Goal: Information Seeking & Learning: Learn about a topic

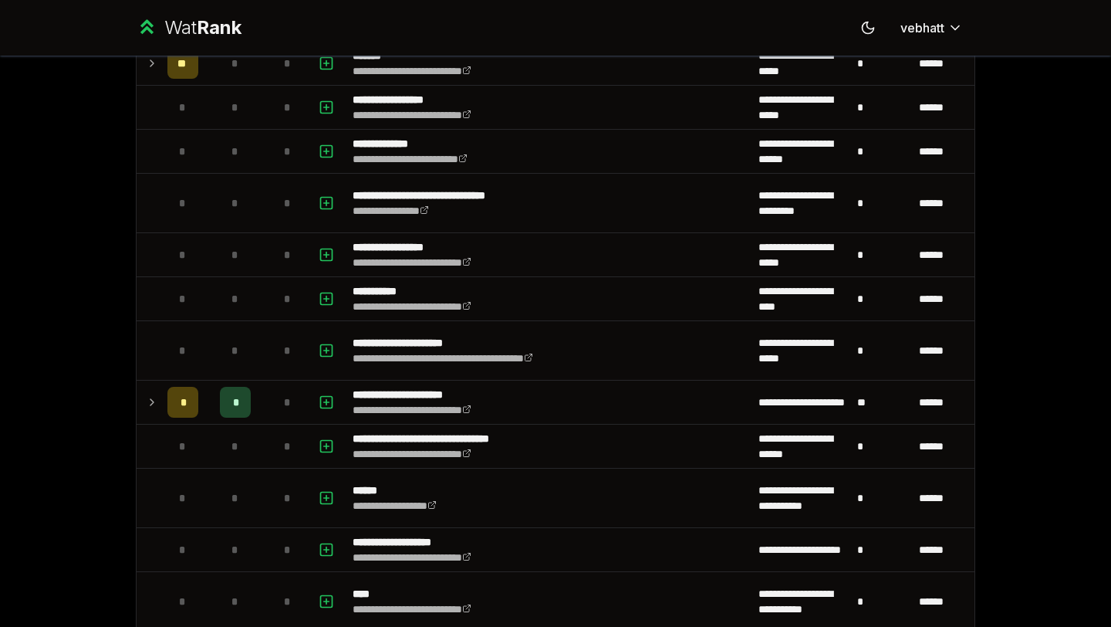
scroll to position [1757, 0]
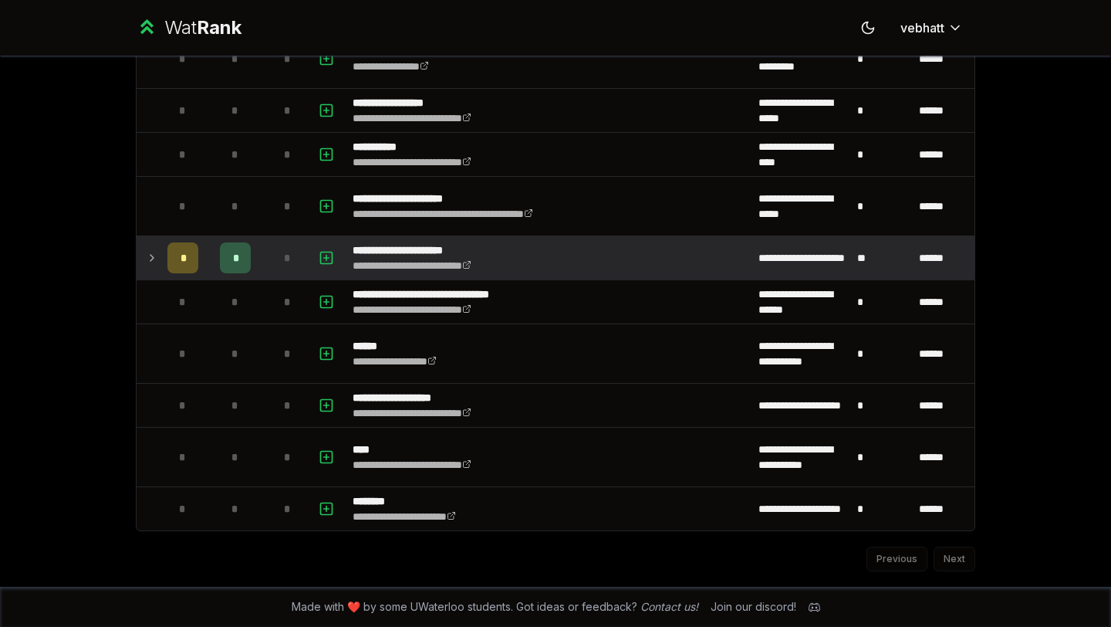
click at [154, 258] on icon at bounding box center [152, 258] width 12 height 19
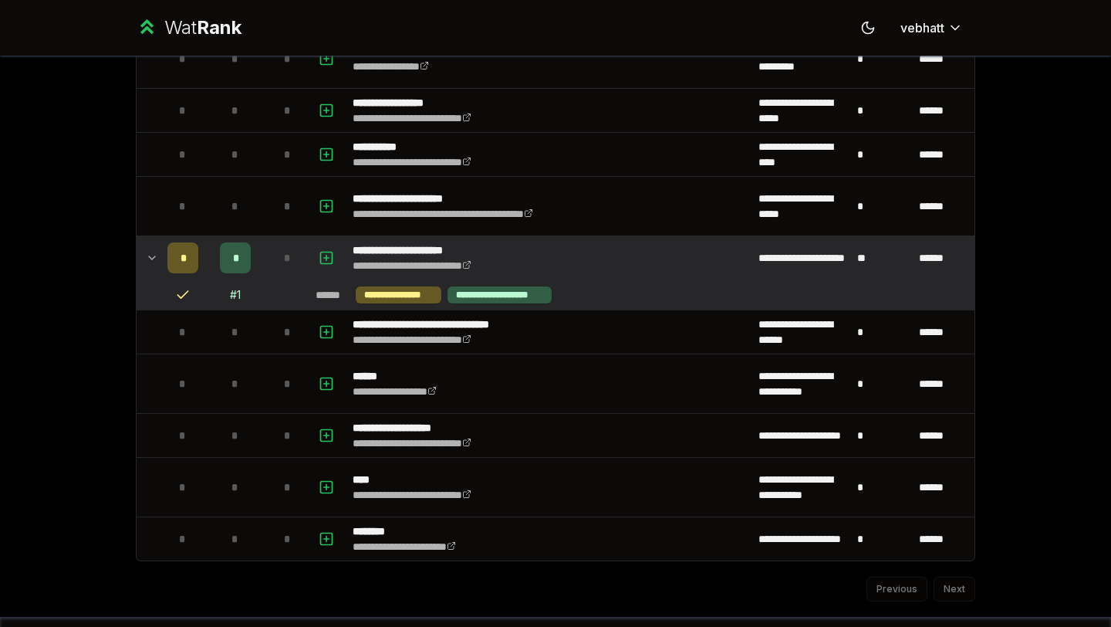
click at [148, 254] on icon at bounding box center [152, 258] width 12 height 19
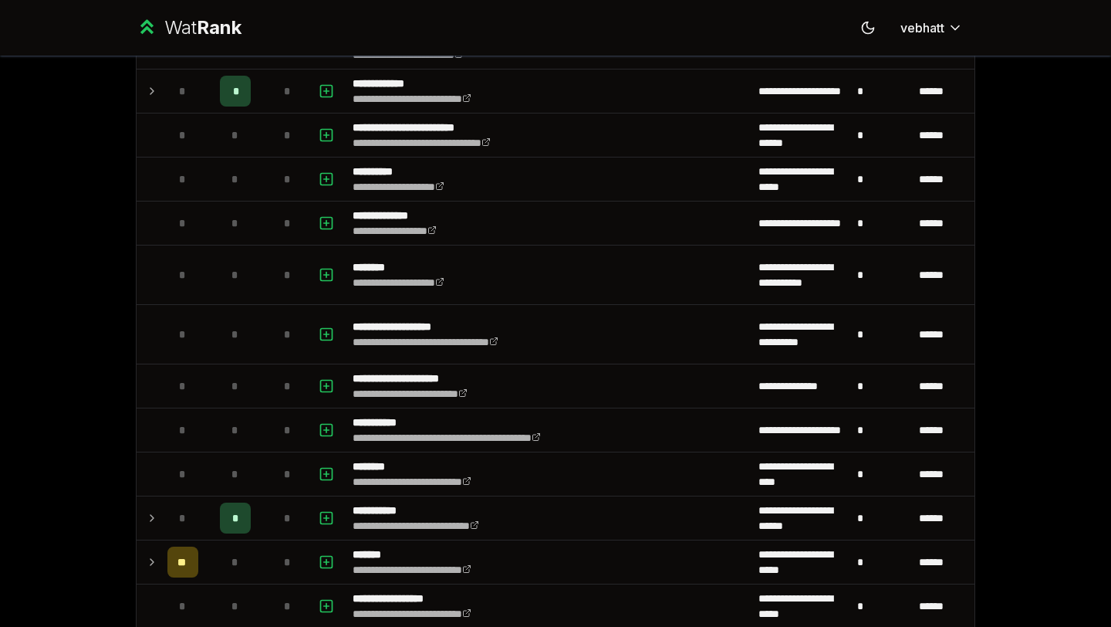
scroll to position [1135, 0]
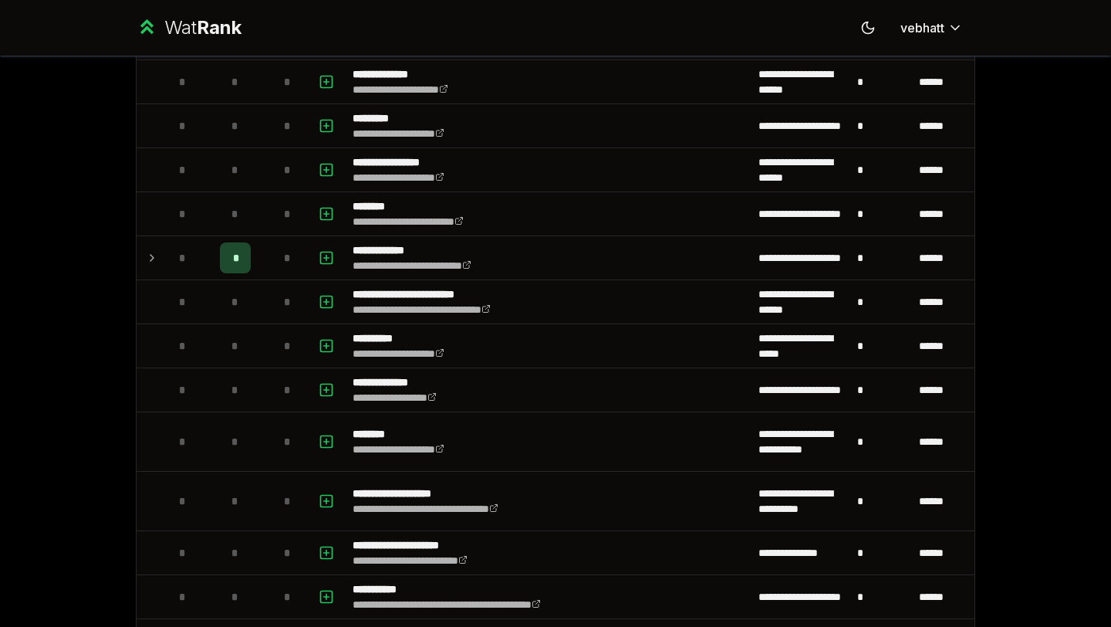
scroll to position [938, 0]
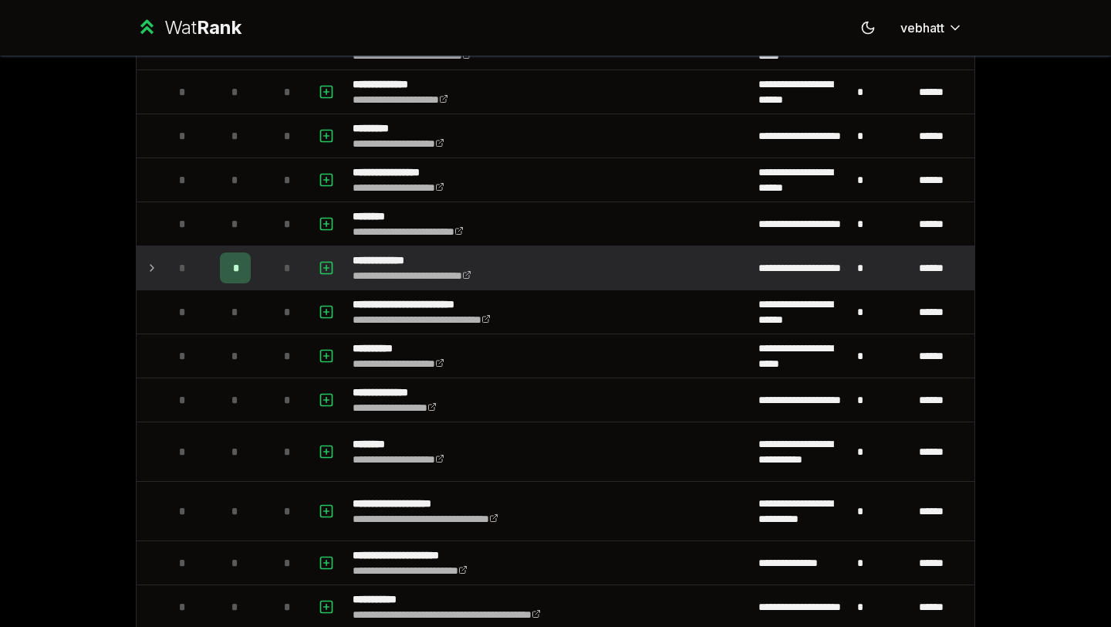
click at [151, 263] on icon at bounding box center [152, 268] width 12 height 19
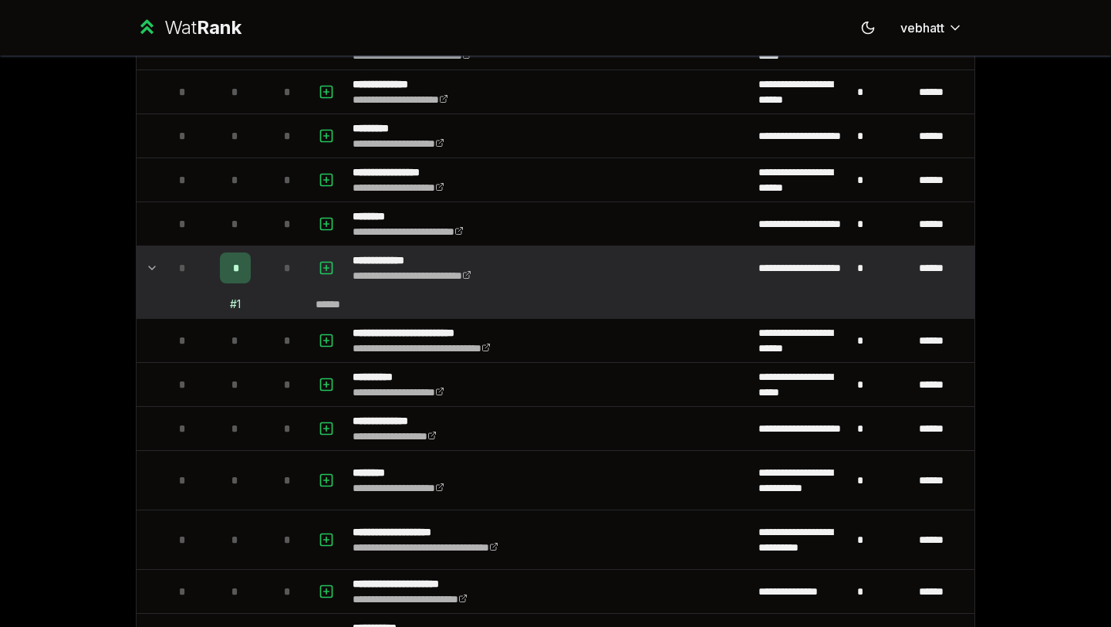
click at [138, 266] on td at bounding box center [149, 267] width 25 height 43
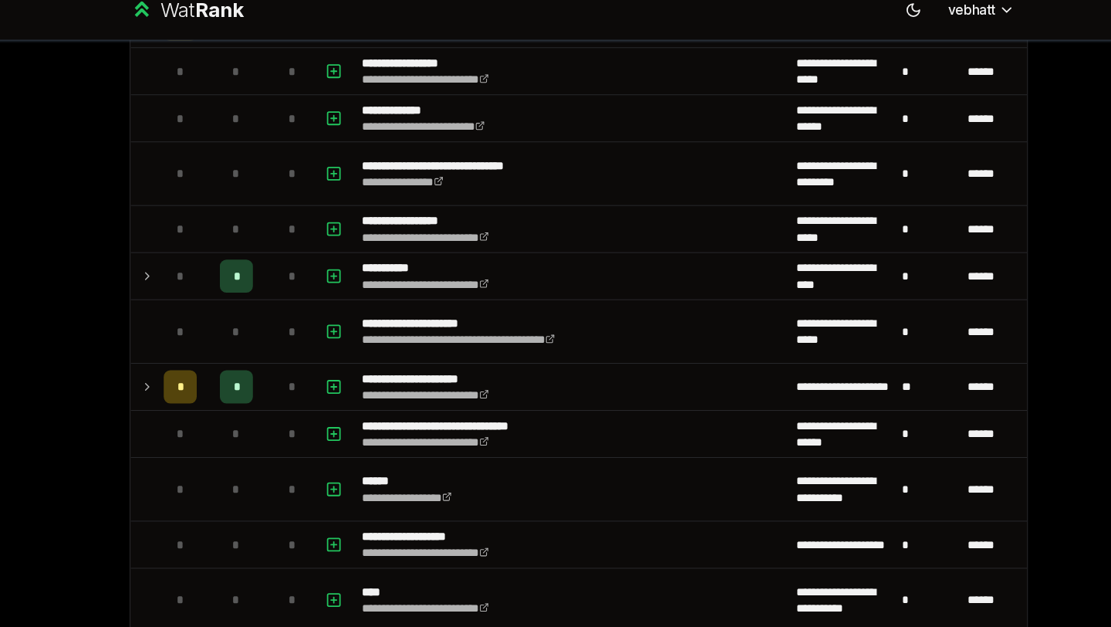
scroll to position [1638, 0]
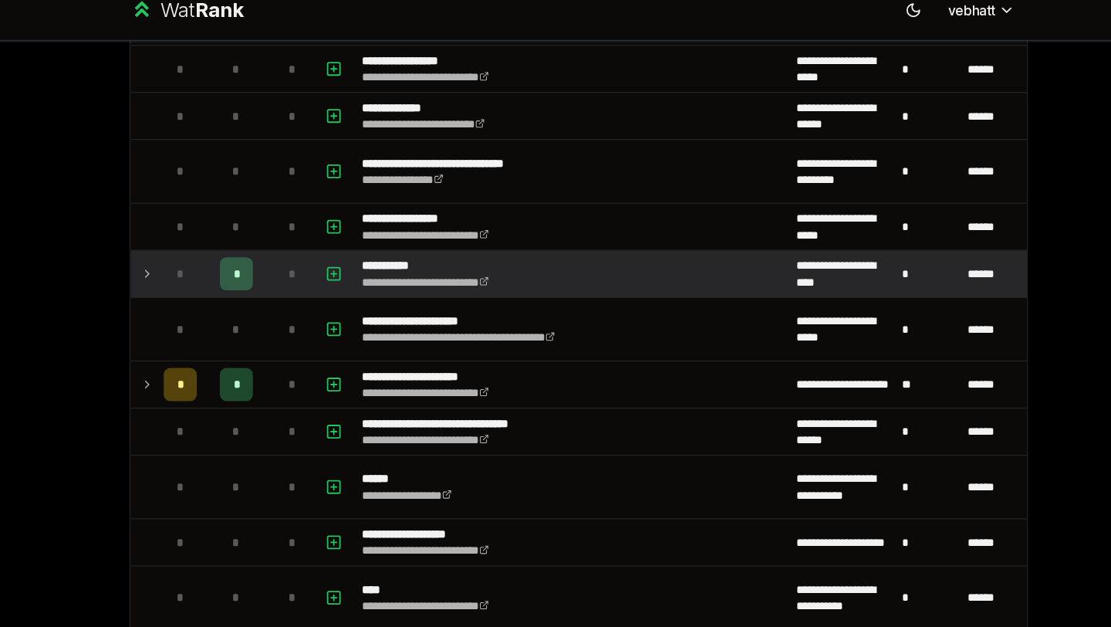
click at [146, 270] on icon at bounding box center [152, 274] width 12 height 19
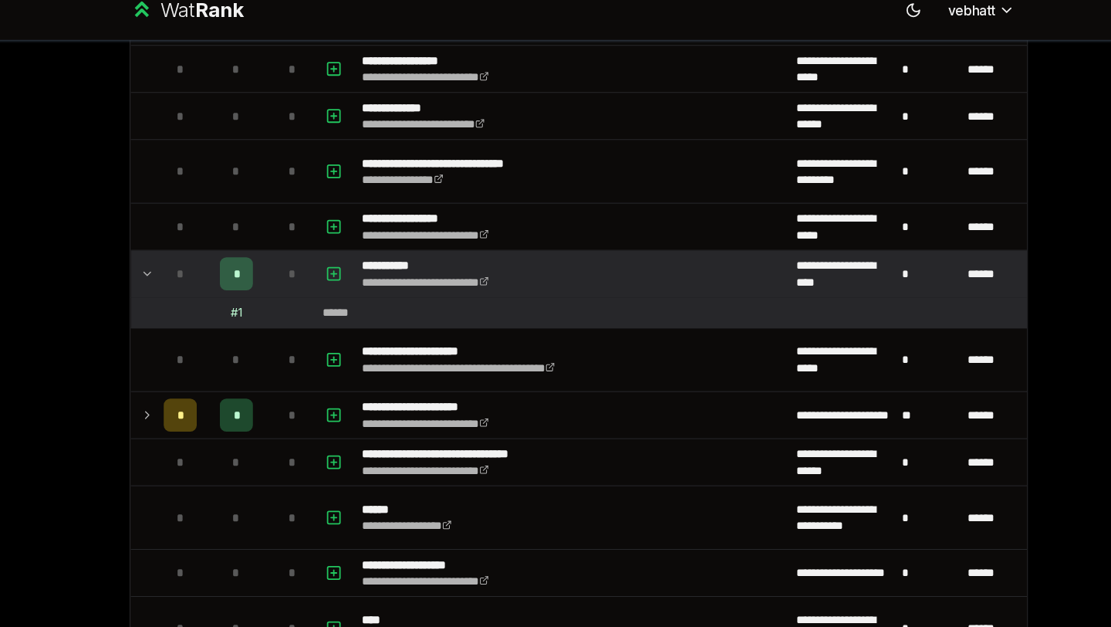
click at [153, 269] on icon at bounding box center [152, 274] width 12 height 19
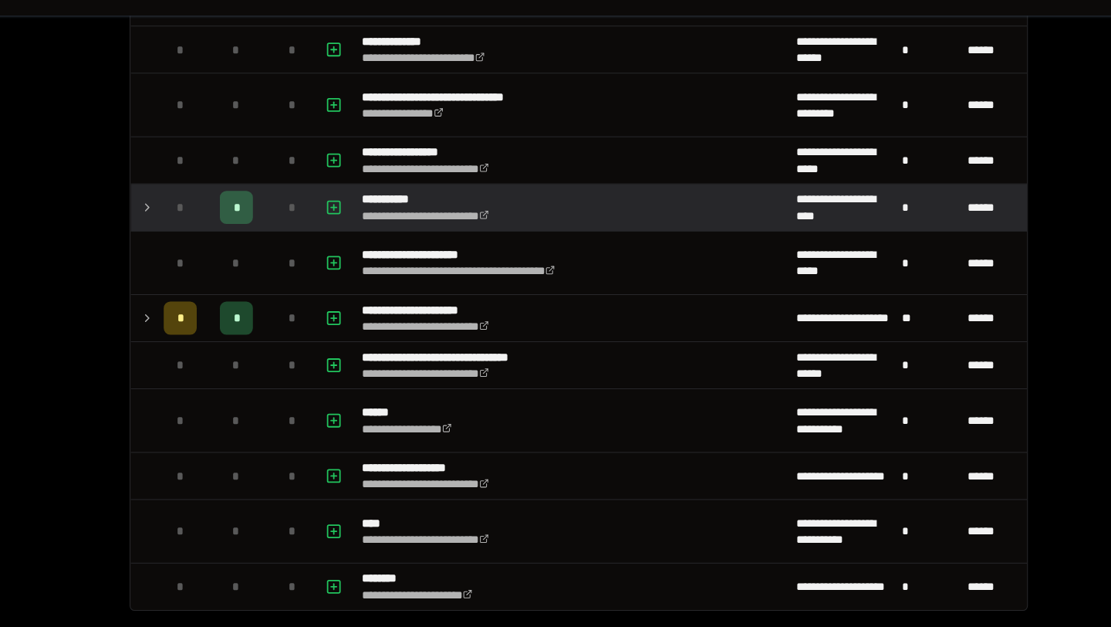
scroll to position [1612, 0]
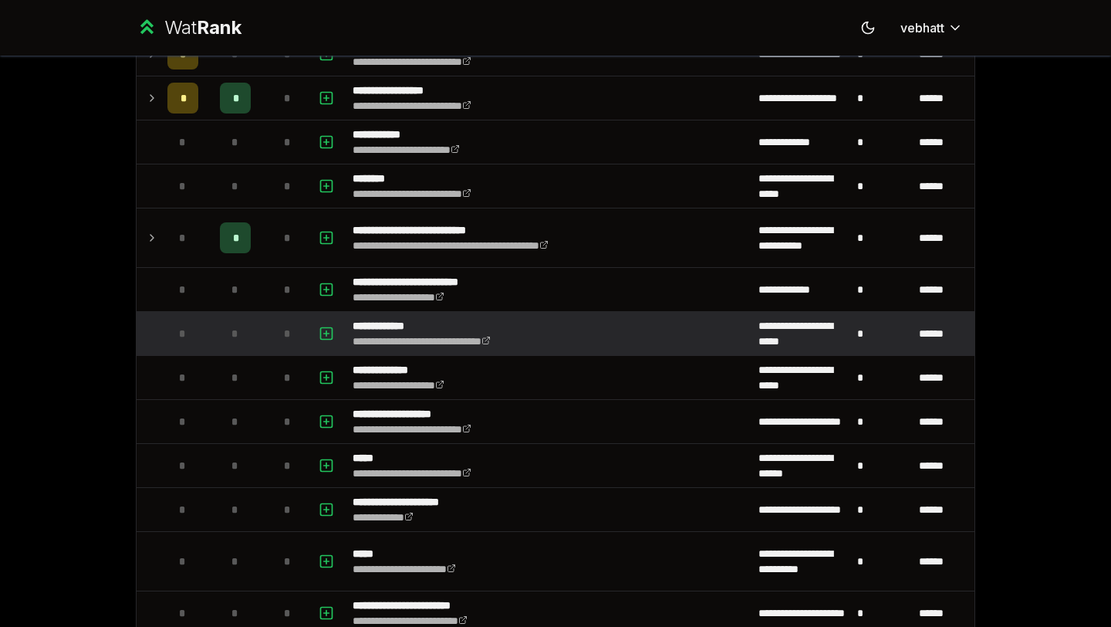
scroll to position [325, 0]
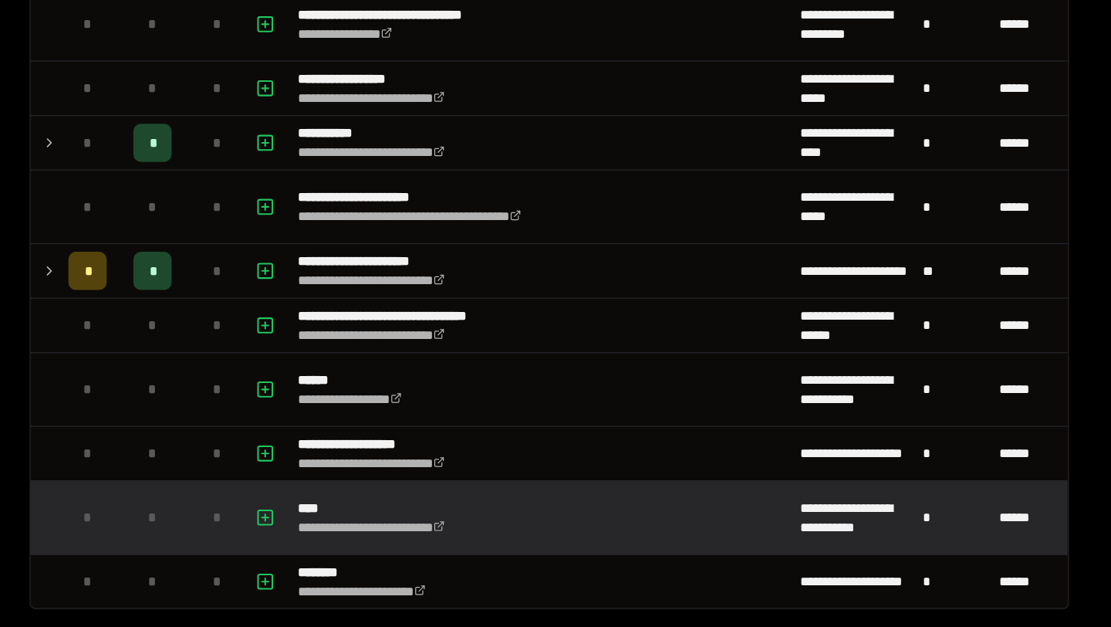
scroll to position [1686, 0]
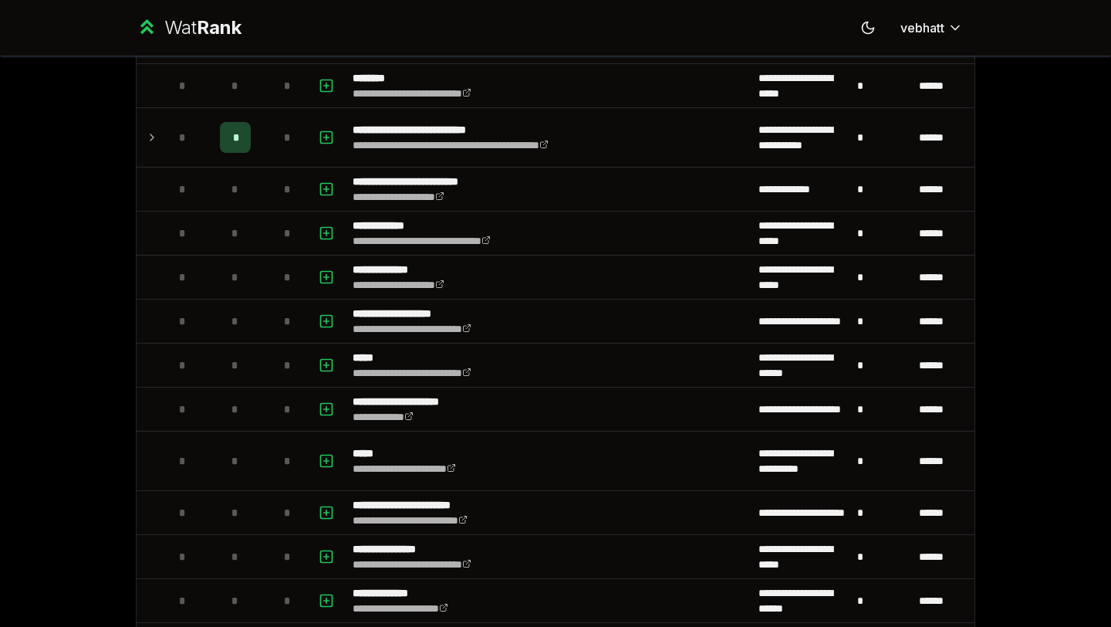
scroll to position [414, 0]
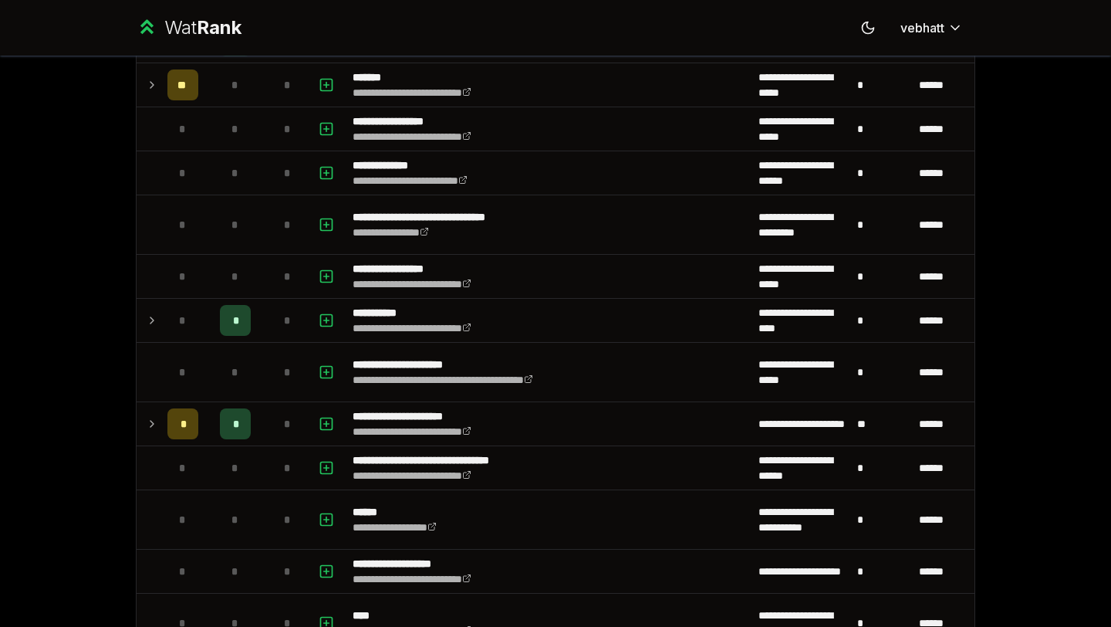
scroll to position [1456, 0]
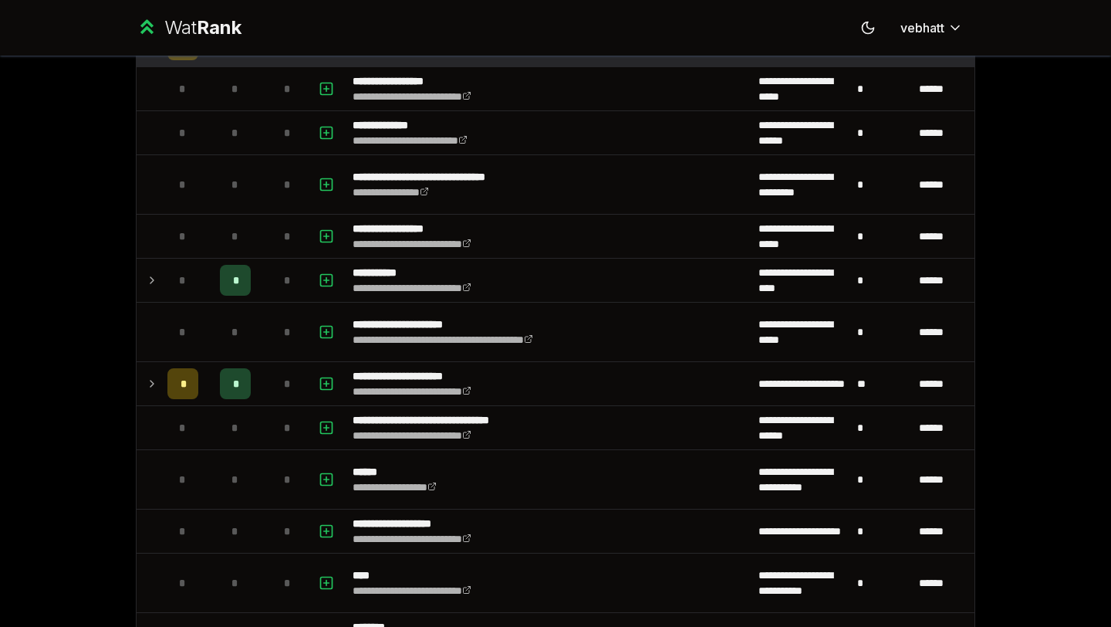
scroll to position [1706, 0]
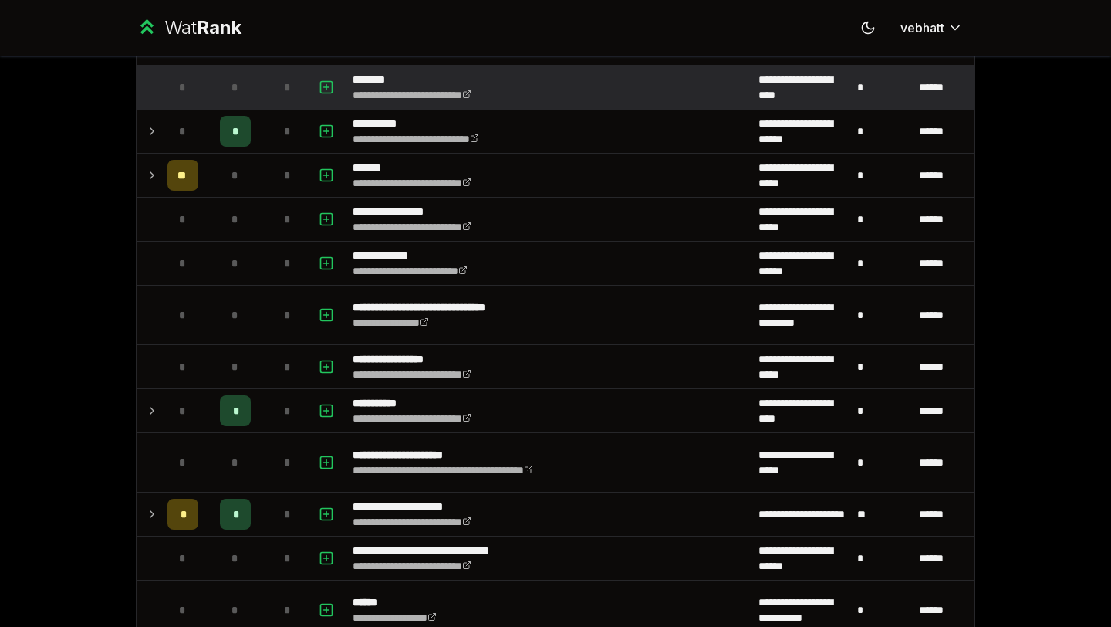
scroll to position [1483, 0]
